Goal: Check status: Check status

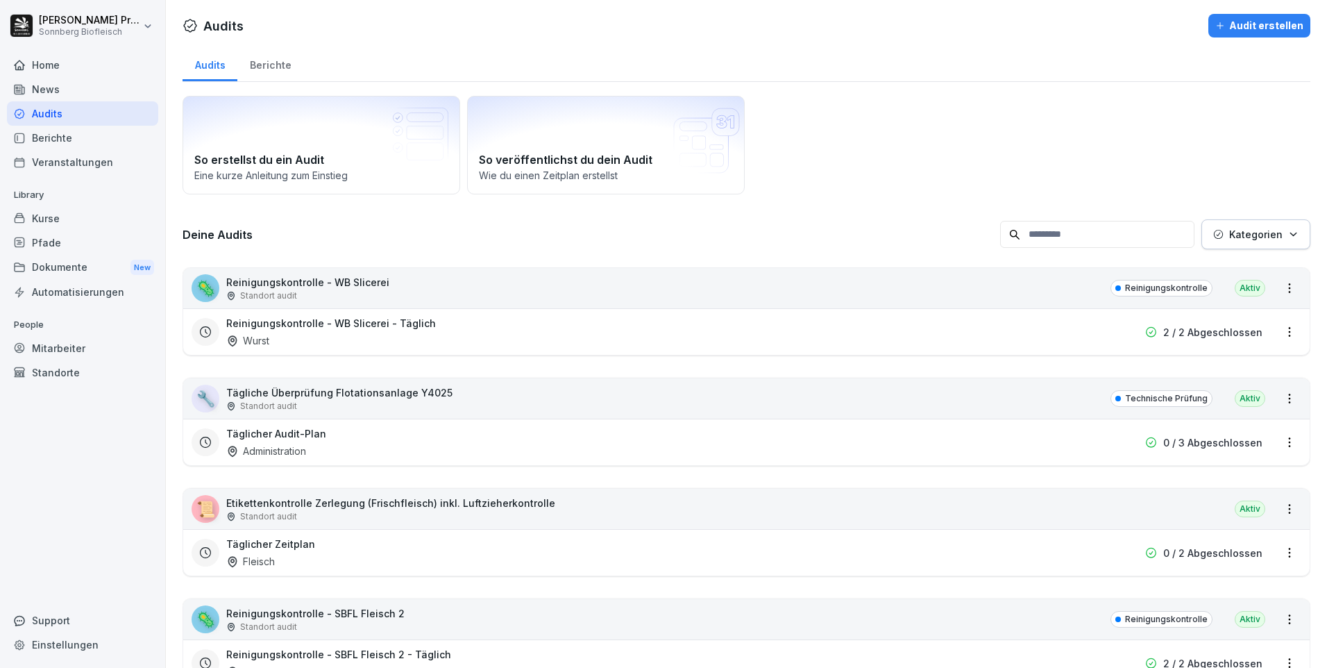
click at [100, 342] on div "Mitarbeiter" at bounding box center [82, 348] width 151 height 24
click at [91, 70] on div "Home" at bounding box center [82, 65] width 151 height 24
click at [1208, 328] on p "2 / 2 Abgeschlossen" at bounding box center [1212, 332] width 99 height 15
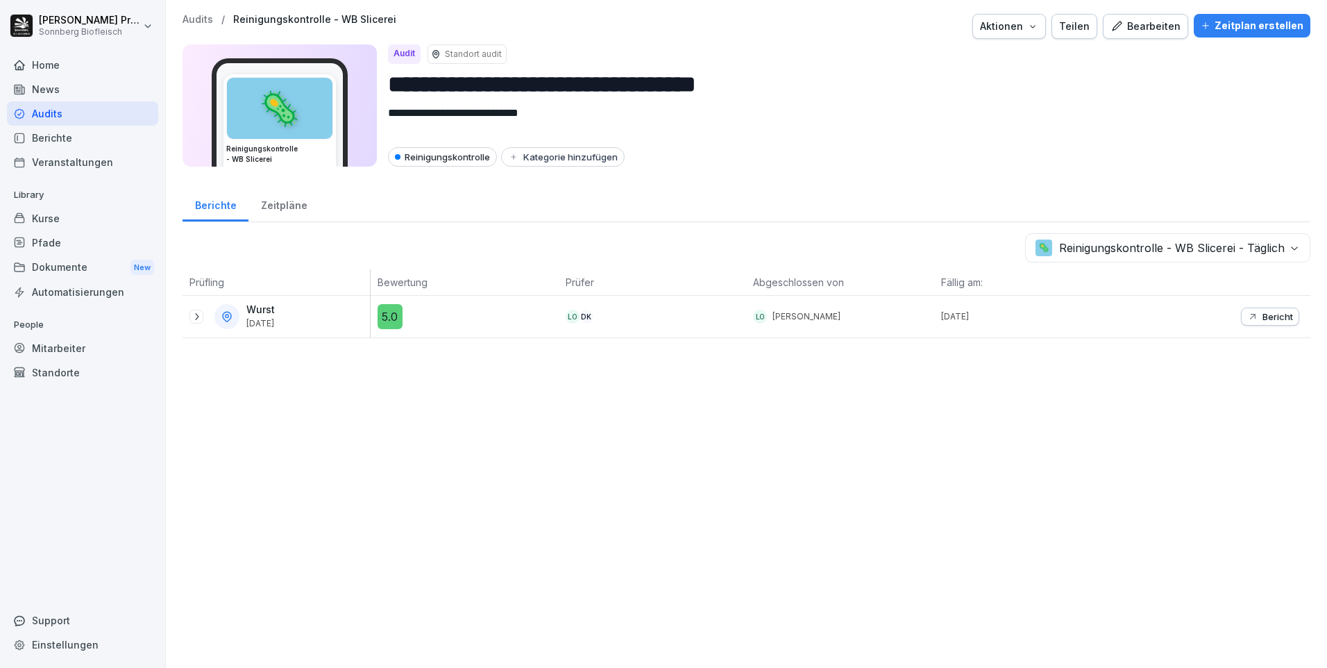
click at [189, 308] on div "Wurst [DATE]" at bounding box center [279, 316] width 180 height 25
click at [194, 314] on icon at bounding box center [196, 316] width 11 height 11
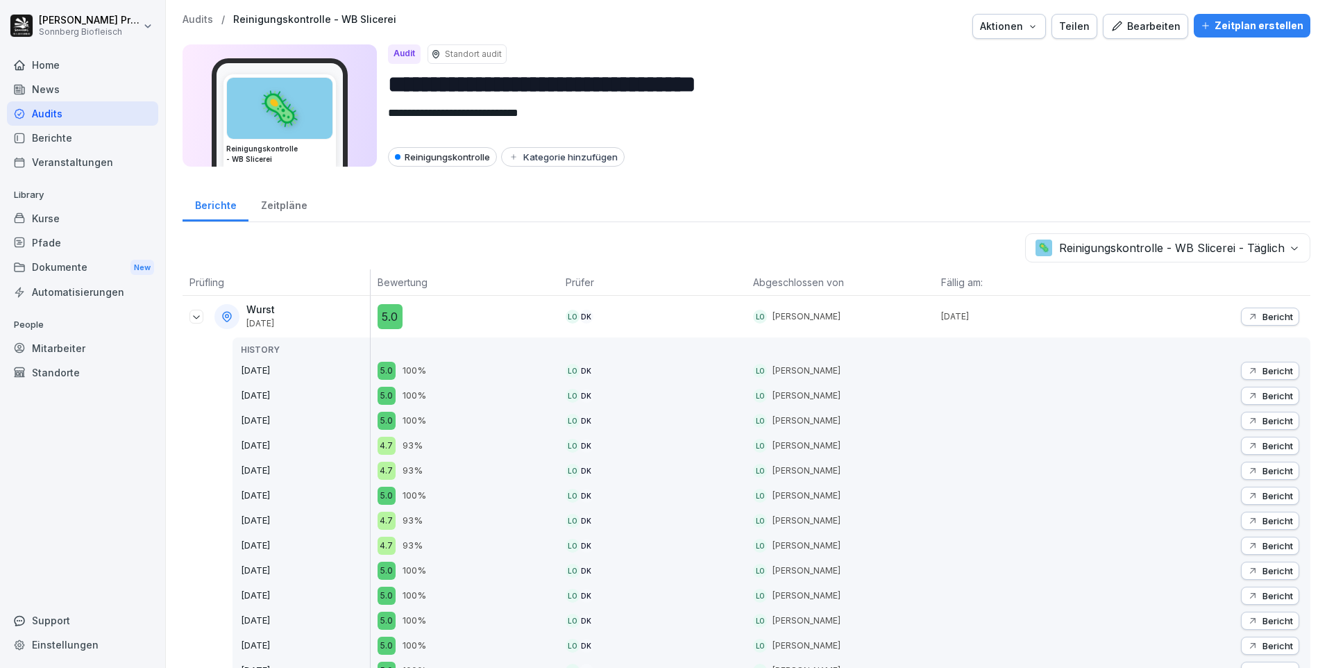
click at [1263, 316] on p "Bericht" at bounding box center [1277, 316] width 31 height 11
